Goal: Information Seeking & Learning: Learn about a topic

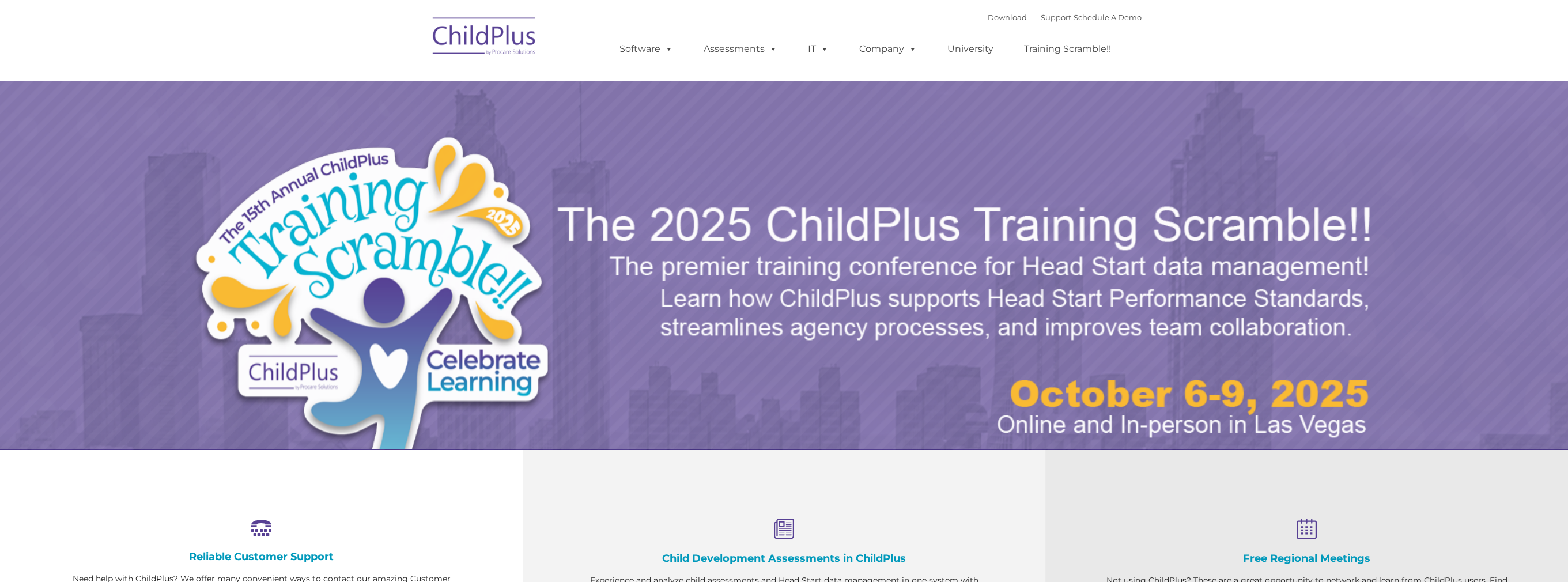
select select "MEDIUM"
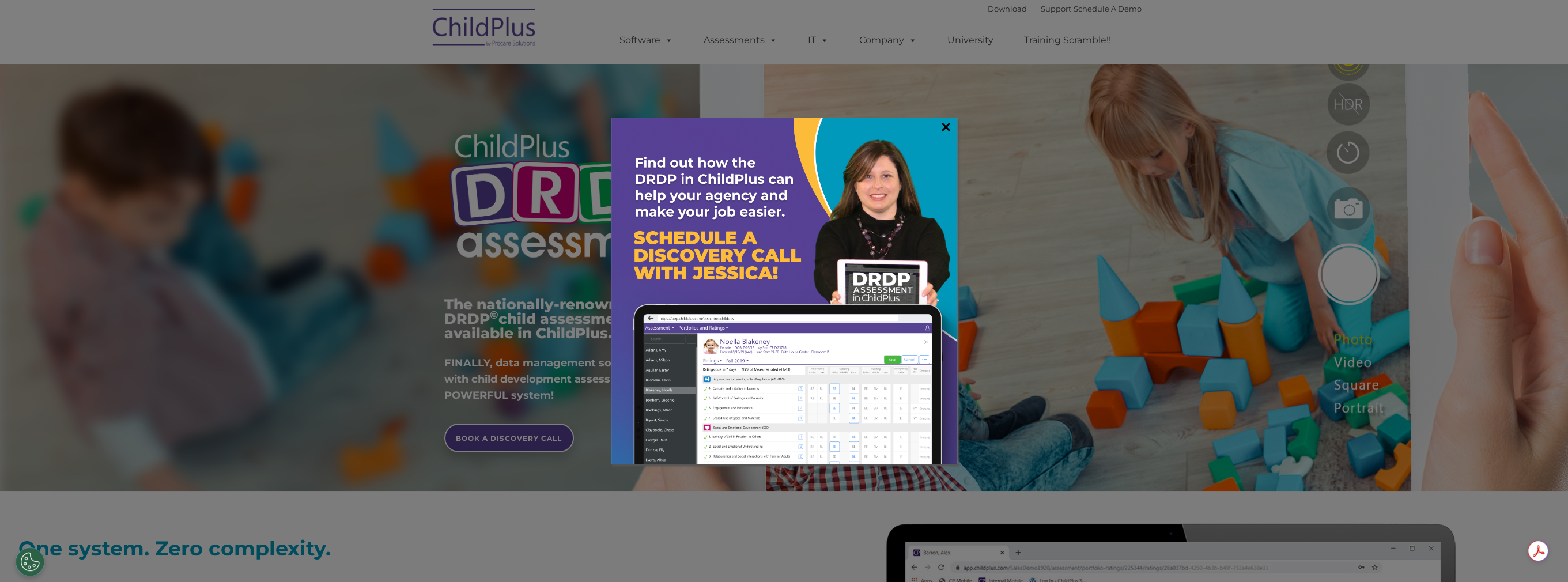
click at [943, 128] on link "×" at bounding box center [946, 127] width 14 height 12
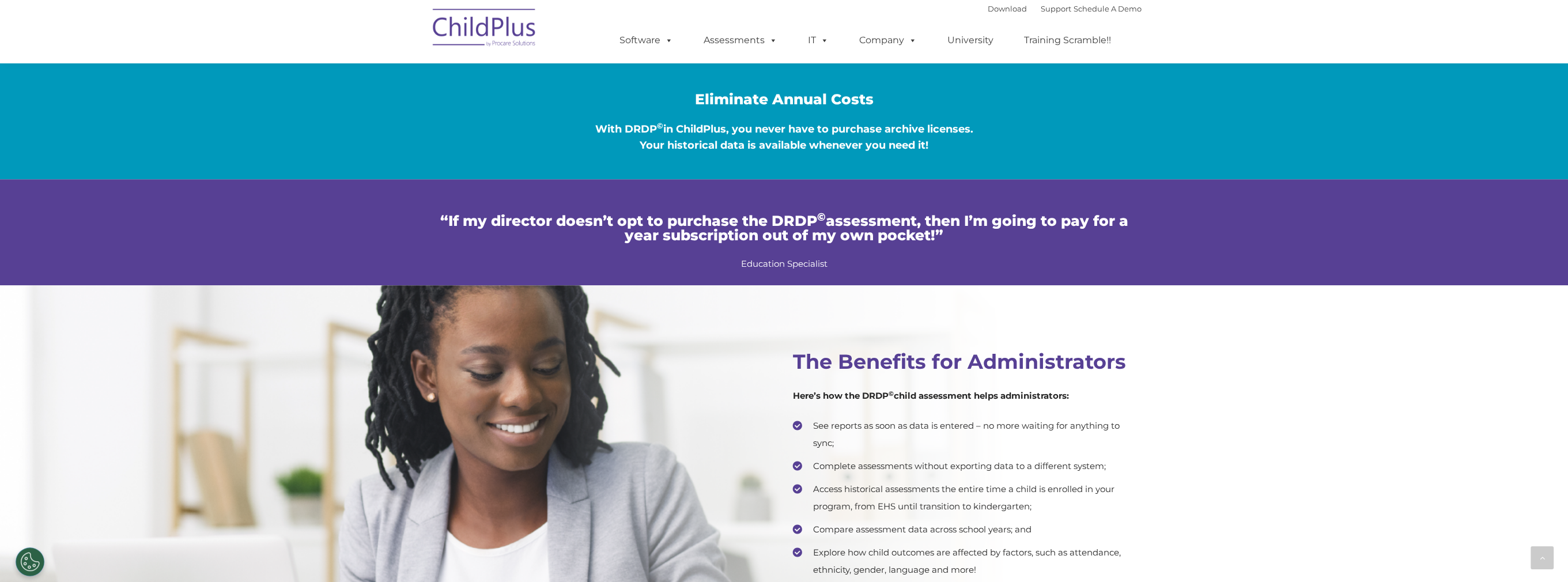
scroll to position [2089, 0]
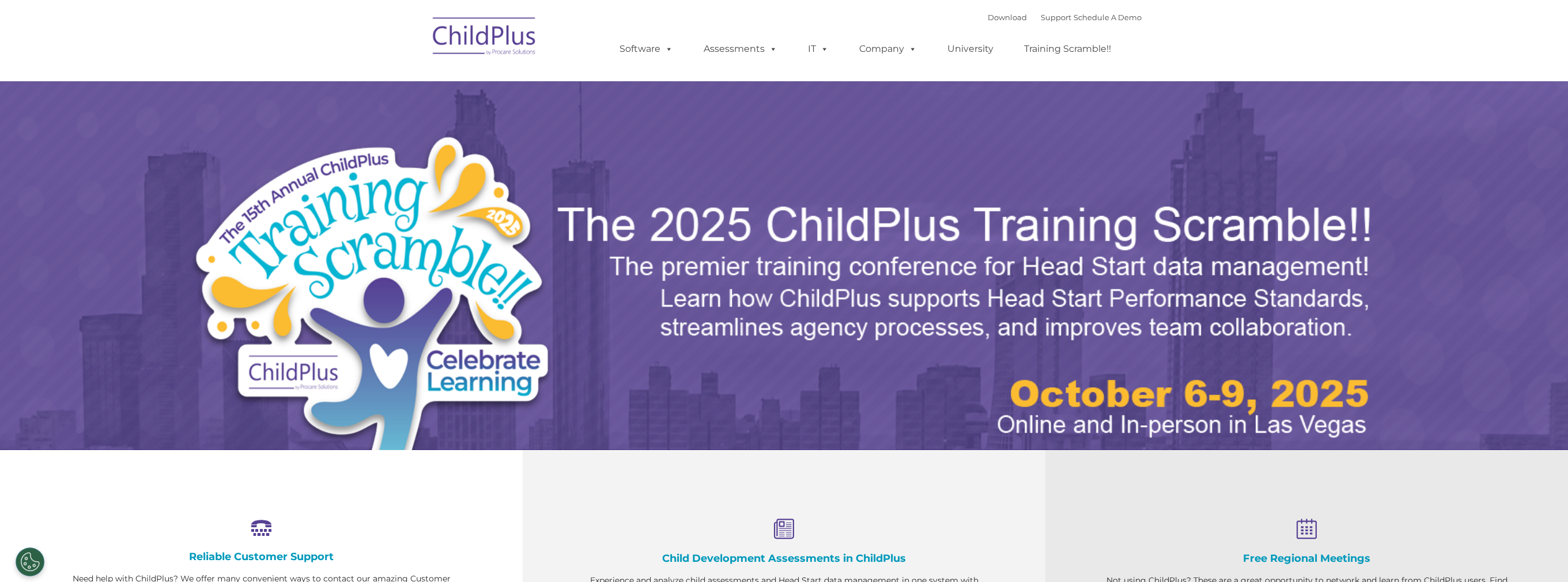
select select "MEDIUM"
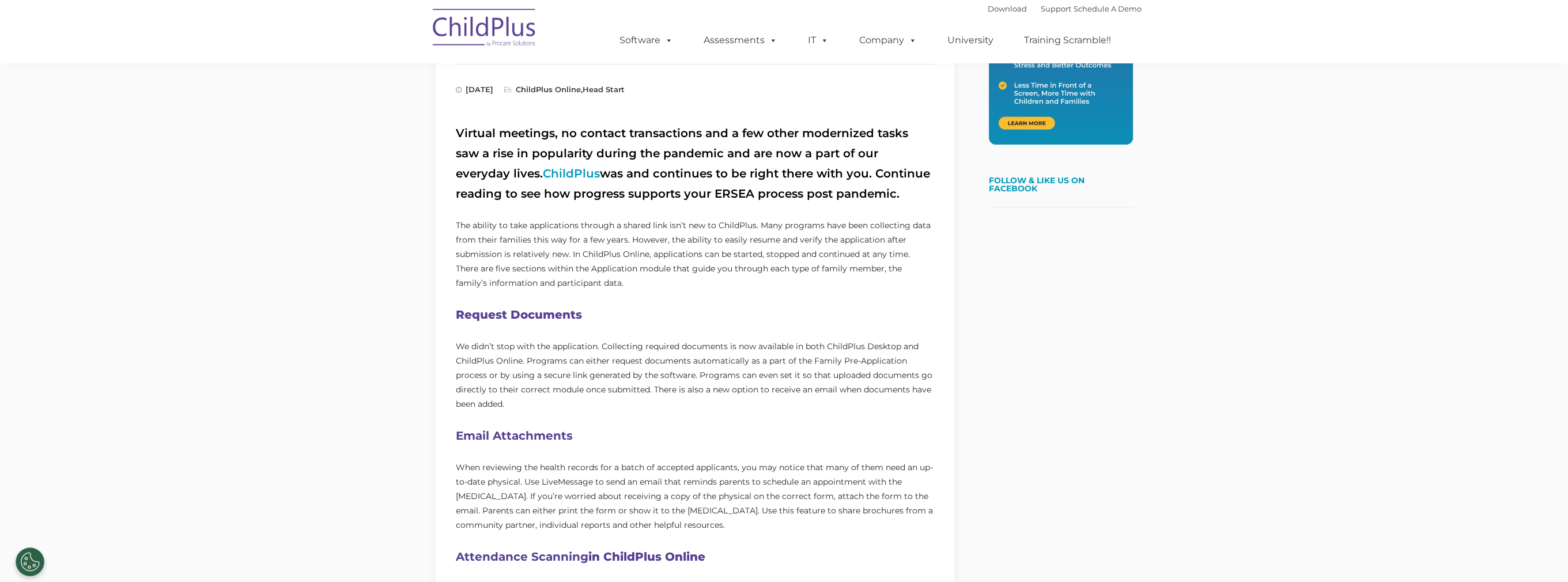
scroll to position [354, 0]
click at [542, 173] on link "ChildPlus" at bounding box center [571, 174] width 57 height 14
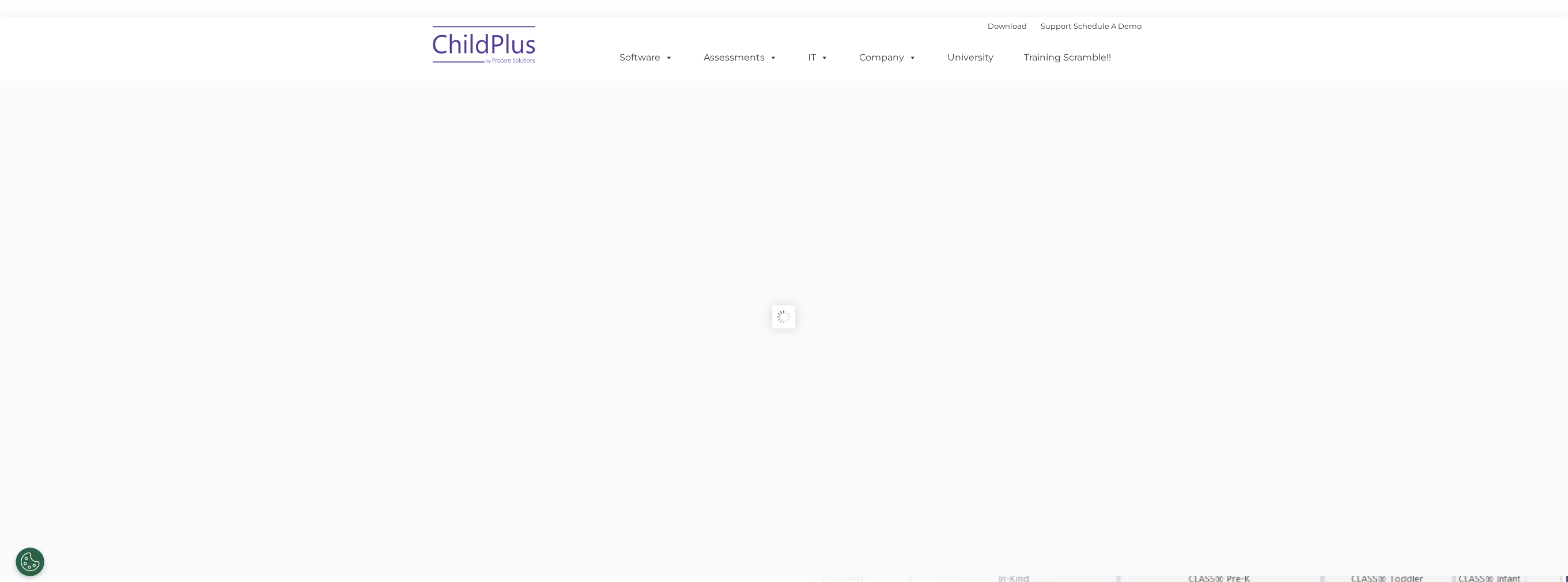
type input ""
